Goal: Complete application form

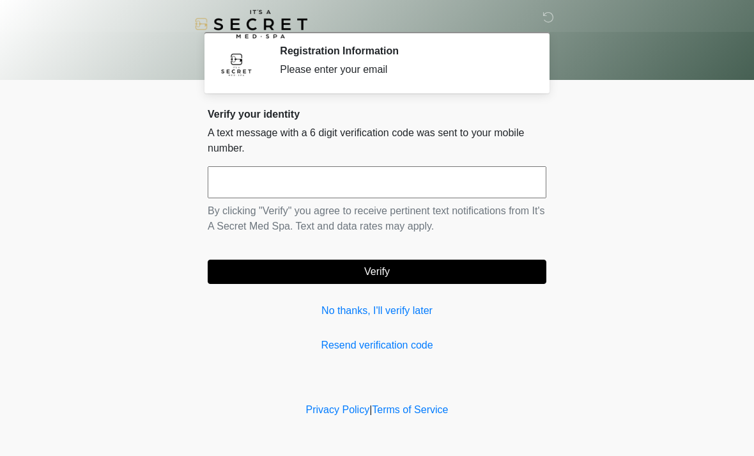
click at [456, 185] on input "text" at bounding box center [377, 182] width 339 height 32
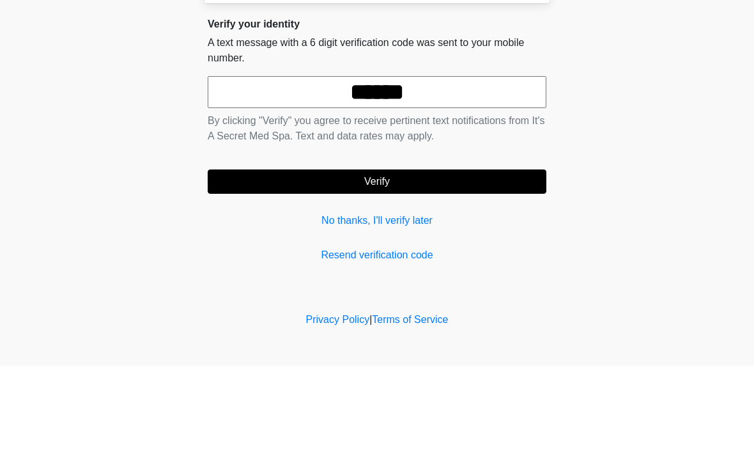
type input "******"
click at [482, 259] on button "Verify" at bounding box center [377, 271] width 339 height 24
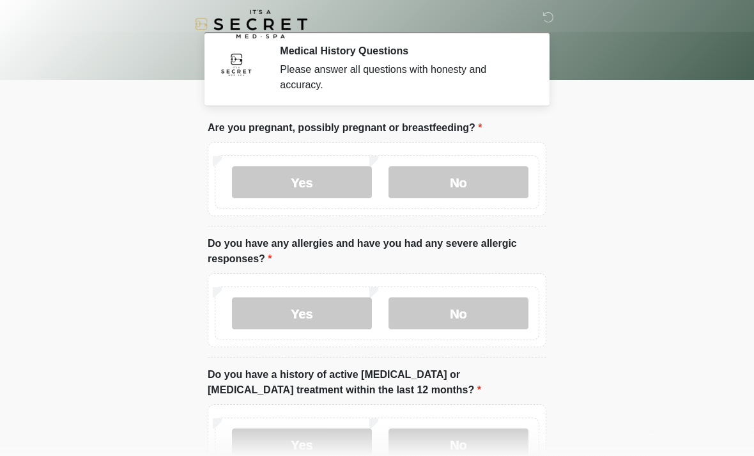
click at [484, 188] on label "No" at bounding box center [458, 182] width 140 height 32
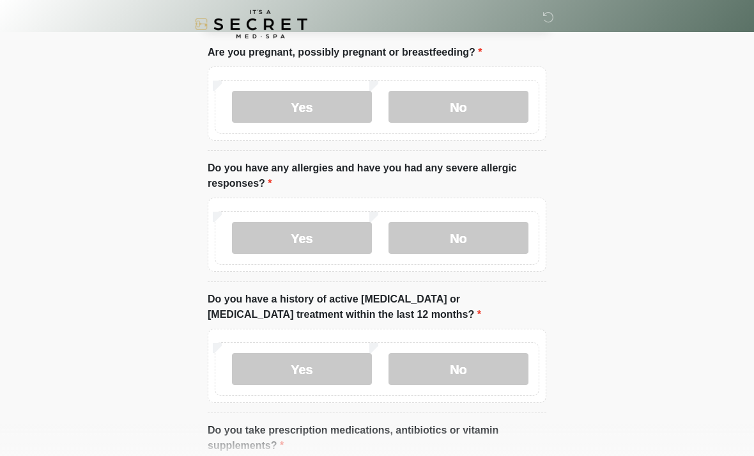
scroll to position [75, 0]
click at [487, 238] on label "No" at bounding box center [458, 238] width 140 height 32
click at [344, 236] on label "Yes" at bounding box center [302, 237] width 140 height 32
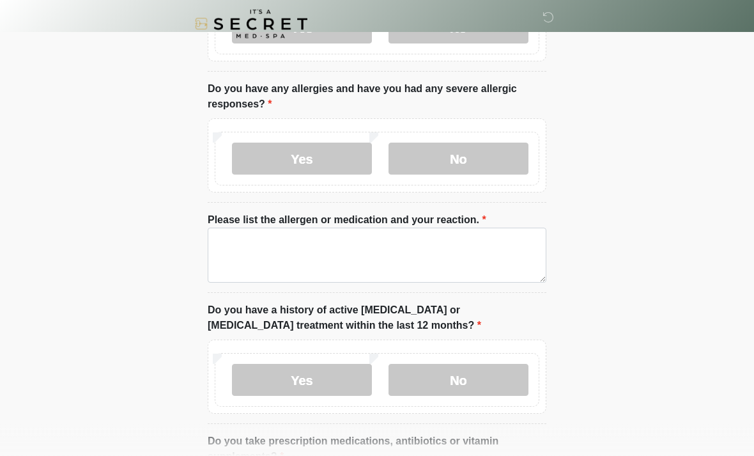
scroll to position [155, 0]
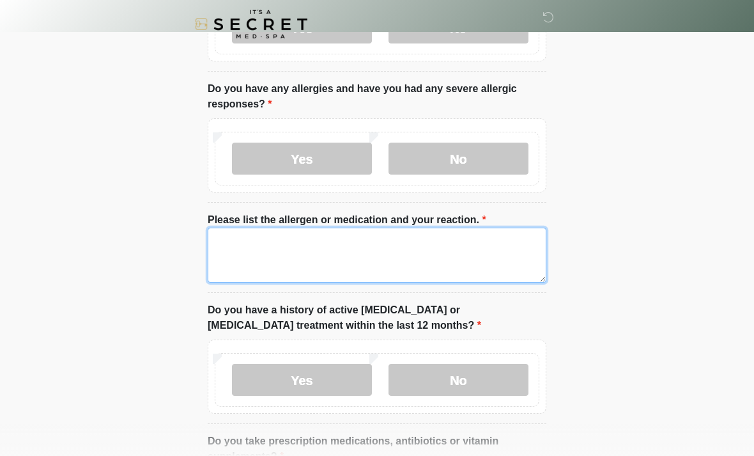
click at [318, 252] on textarea "Please list the allergen or medication and your reaction." at bounding box center [377, 254] width 339 height 55
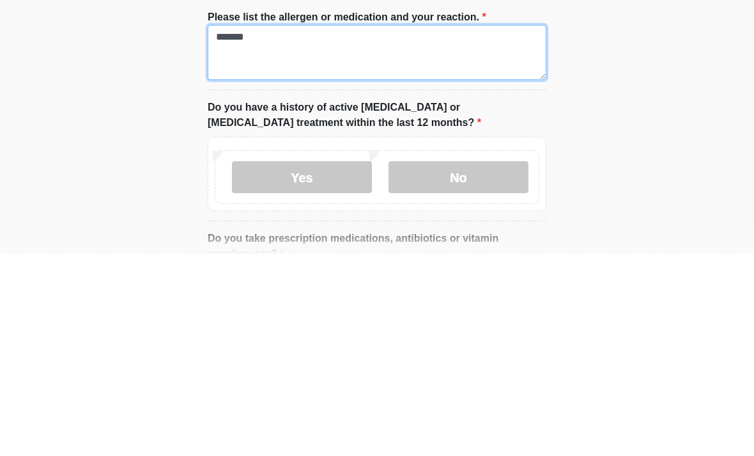
type textarea "******"
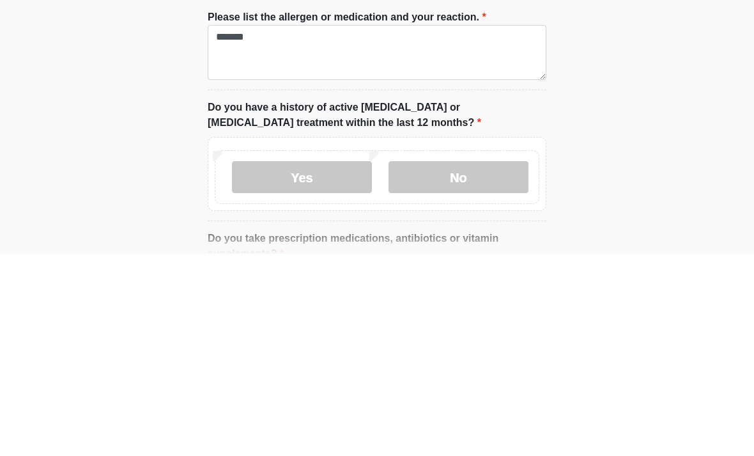
click at [491, 364] on label "No" at bounding box center [458, 380] width 140 height 32
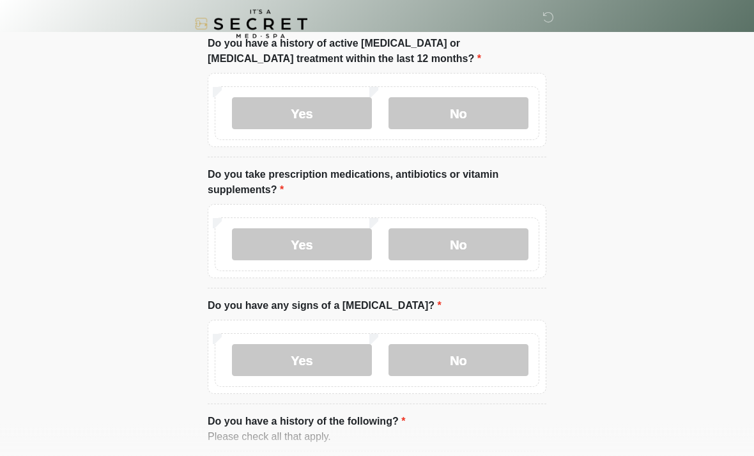
scroll to position [423, 0]
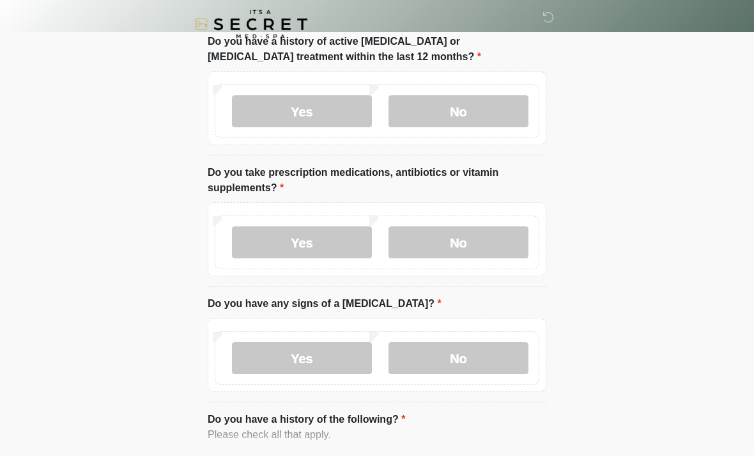
click at [341, 244] on label "Yes" at bounding box center [302, 242] width 140 height 32
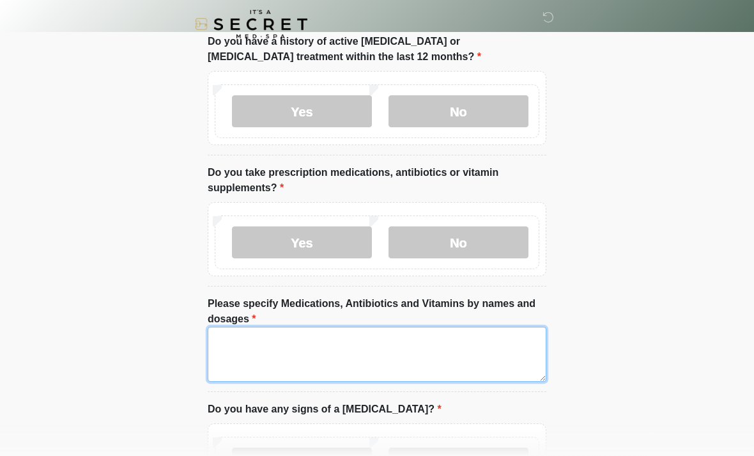
click at [394, 348] on textarea "Please specify Medications, Antibiotics and Vitamins by names and dosages" at bounding box center [377, 353] width 339 height 55
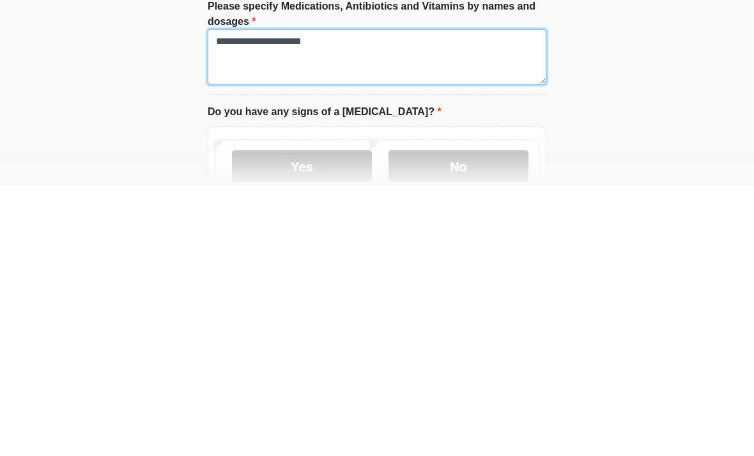
scroll to position [452, 0]
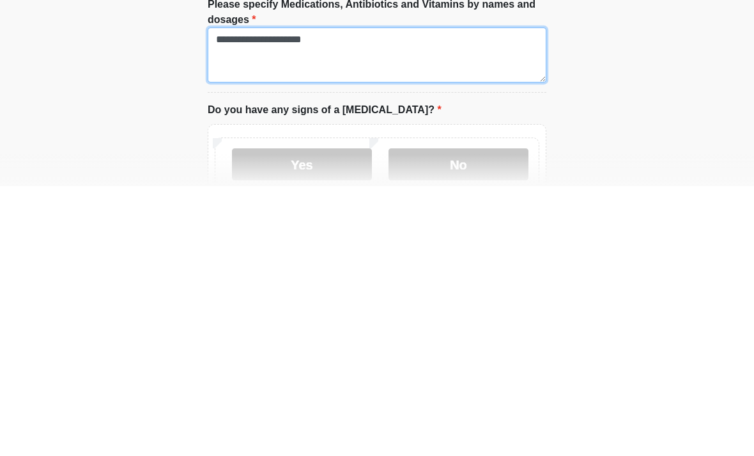
type textarea "**********"
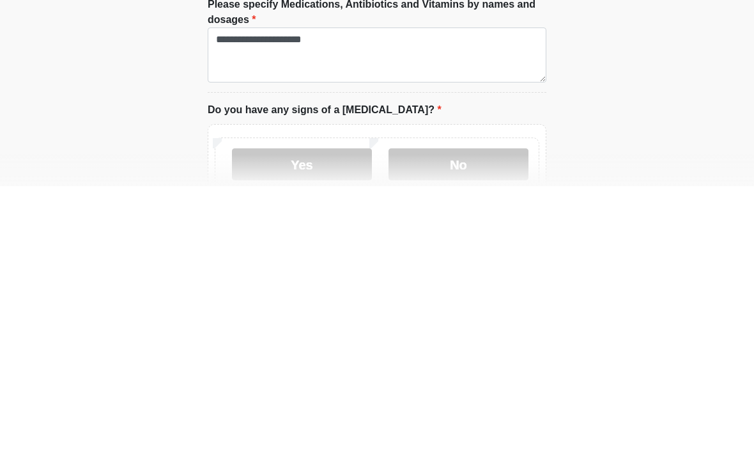
click at [482, 418] on label "No" at bounding box center [458, 434] width 140 height 32
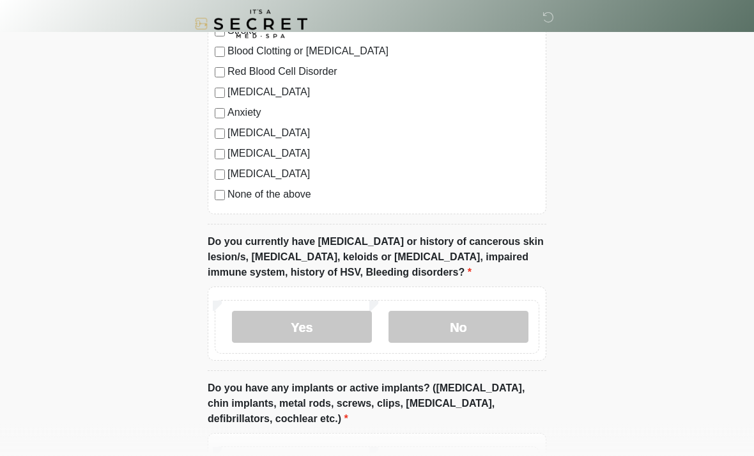
scroll to position [1023, 0]
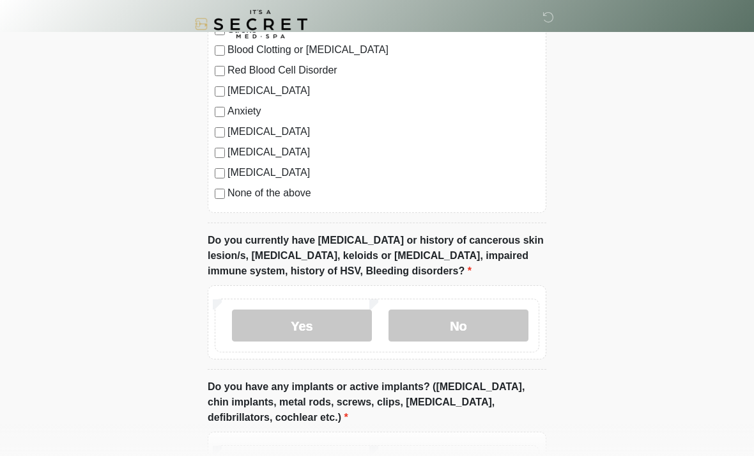
click at [312, 198] on label "None of the above" at bounding box center [383, 192] width 312 height 15
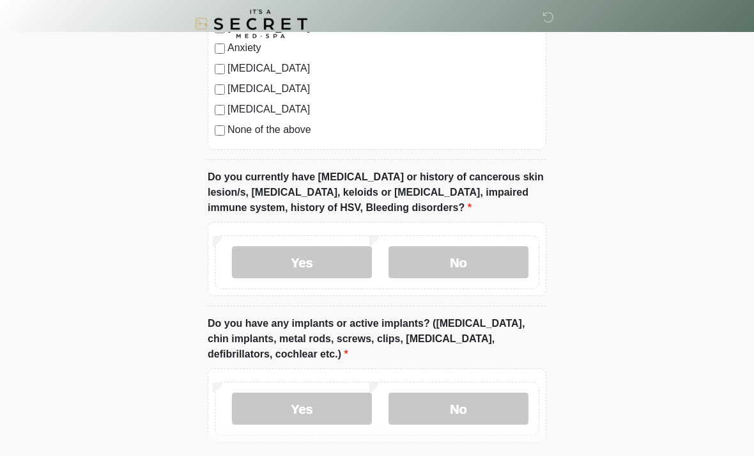
click at [487, 269] on label "No" at bounding box center [458, 263] width 140 height 32
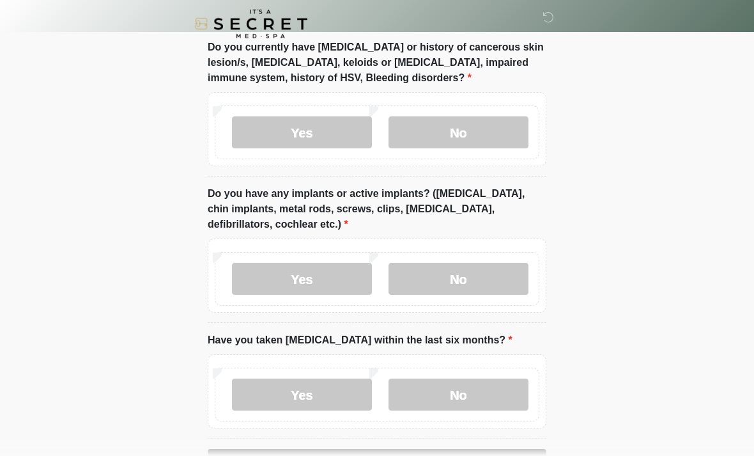
scroll to position [1216, 0]
click at [513, 273] on label "No" at bounding box center [458, 279] width 140 height 32
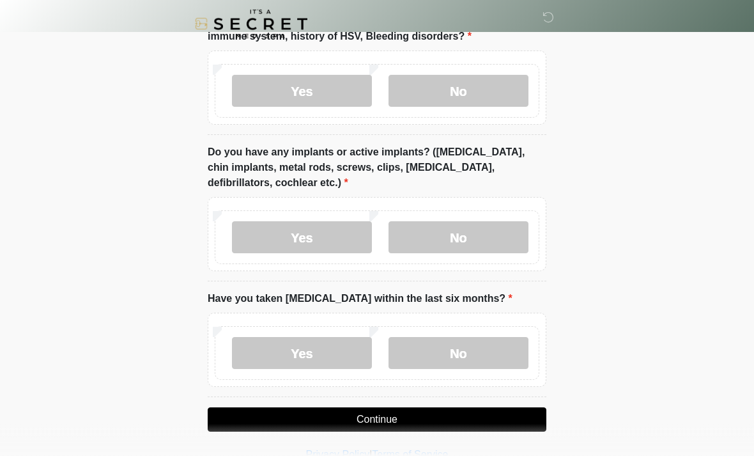
scroll to position [1259, 0]
click at [487, 358] on label "No" at bounding box center [458, 352] width 140 height 32
click at [488, 410] on button "Continue" at bounding box center [377, 418] width 339 height 24
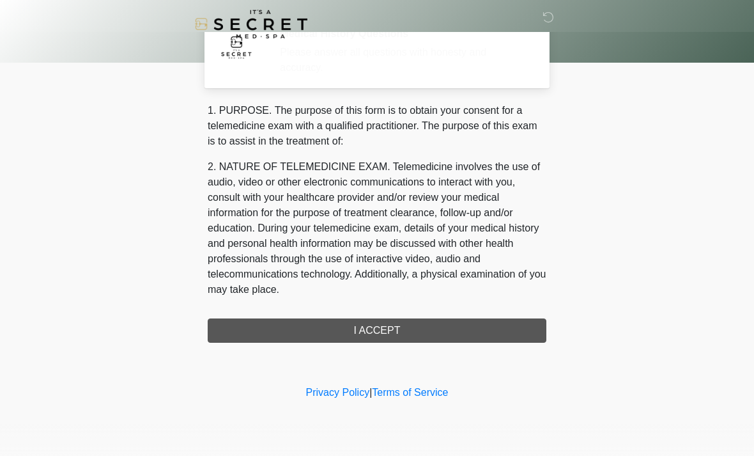
scroll to position [0, 0]
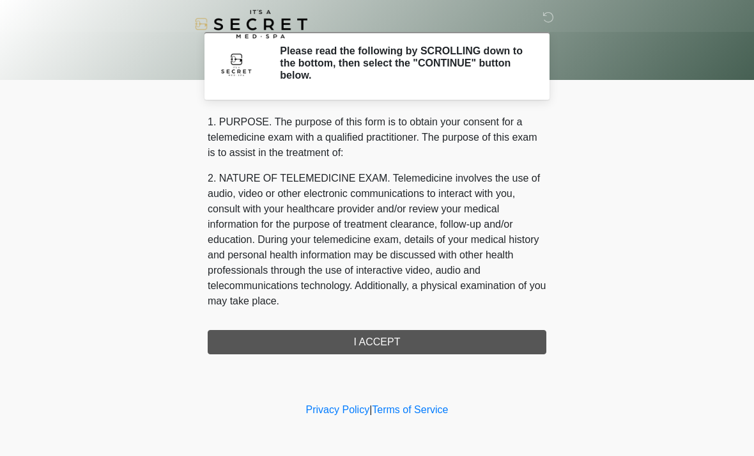
click at [496, 340] on div "1. PURPOSE. The purpose of this form is to obtain your consent for a telemedici…" at bounding box center [377, 234] width 339 height 240
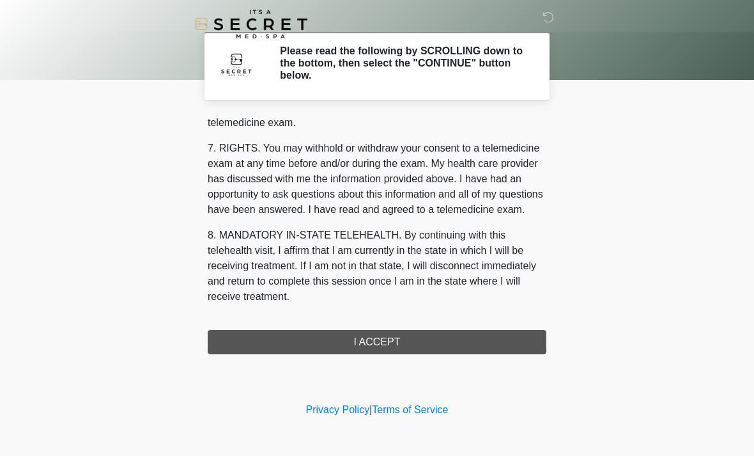
click at [423, 334] on button "I ACCEPT" at bounding box center [377, 342] width 339 height 24
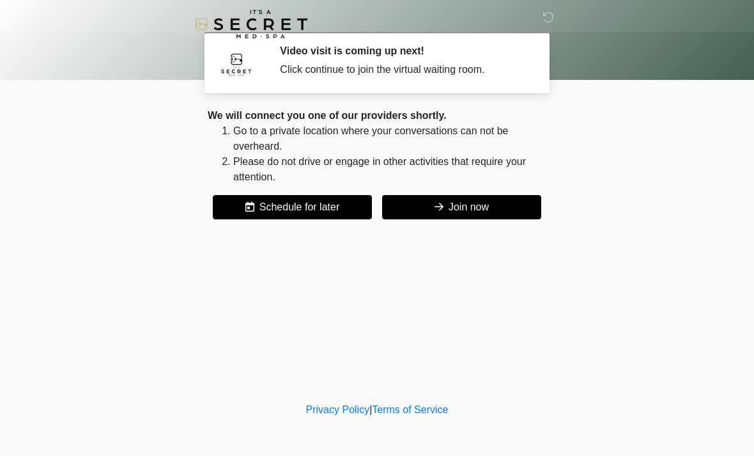
click at [494, 206] on button "Join now" at bounding box center [461, 207] width 159 height 24
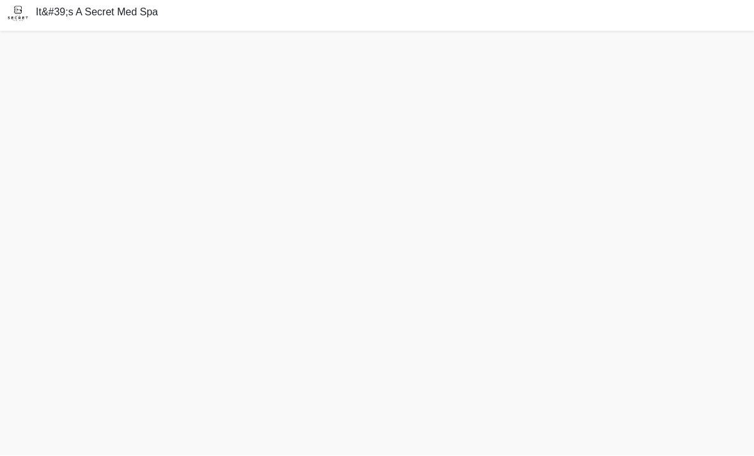
scroll to position [45, 0]
